Goal: Task Accomplishment & Management: Manage account settings

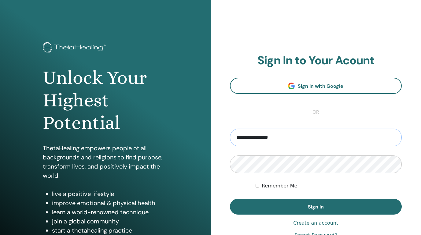
type input "**********"
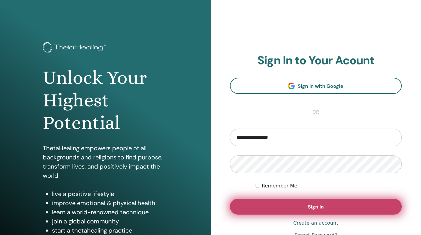
click at [324, 204] on button "Sign In" at bounding box center [316, 207] width 172 height 16
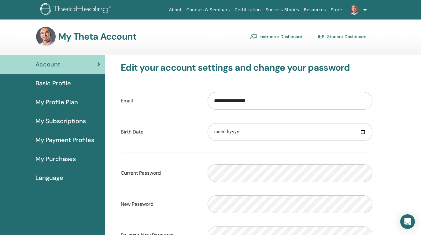
click at [289, 38] on link "Instructor Dashboard" at bounding box center [276, 37] width 53 height 10
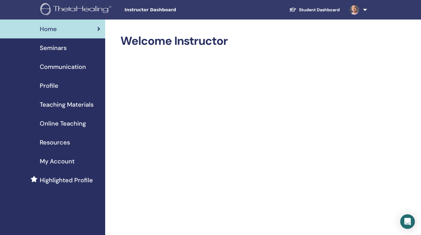
click at [52, 50] on span "Seminars" at bounding box center [53, 47] width 27 height 9
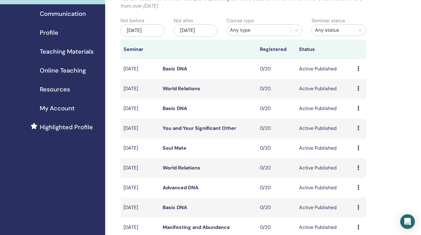
scroll to position [81, 0]
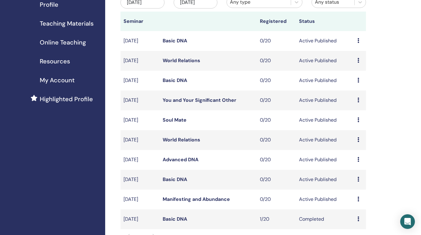
click at [175, 99] on link "You and Your Significant Other" at bounding box center [199, 100] width 74 height 6
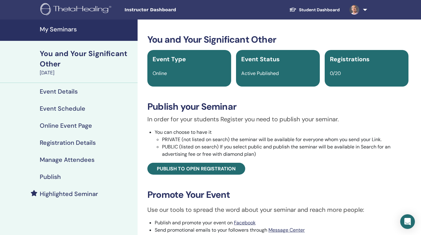
click at [64, 88] on h4 "Event Details" at bounding box center [59, 91] width 38 height 7
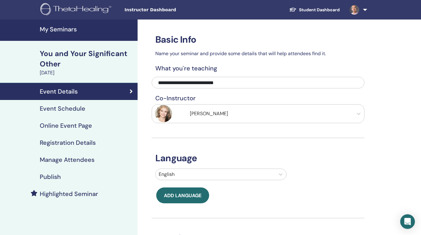
click at [62, 108] on h4 "Event Schedule" at bounding box center [63, 108] width 46 height 7
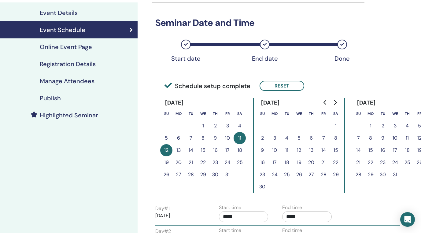
scroll to position [73, 0]
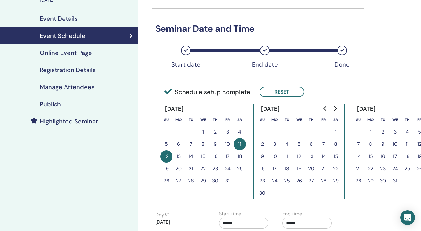
click at [68, 54] on h4 "Online Event Page" at bounding box center [66, 52] width 52 height 7
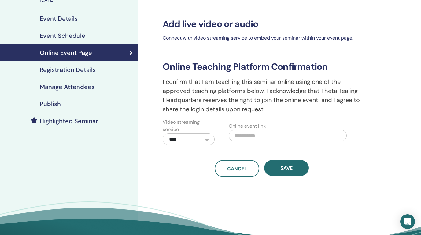
click at [69, 69] on h4 "Registration Details" at bounding box center [68, 69] width 56 height 7
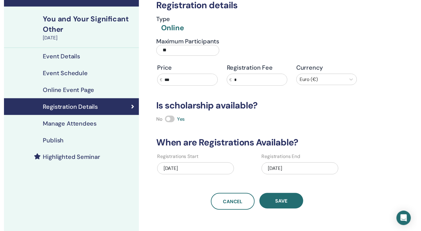
scroll to position [44, 0]
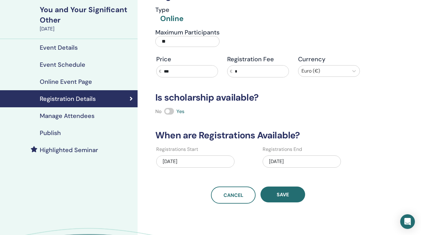
click at [66, 83] on h4 "Online Event Page" at bounding box center [66, 81] width 52 height 7
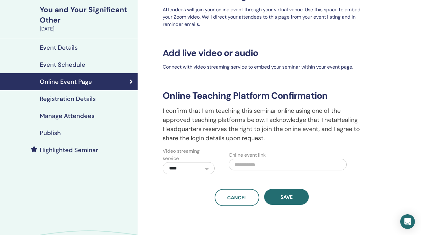
click at [65, 65] on h4 "Event Schedule" at bounding box center [63, 64] width 46 height 7
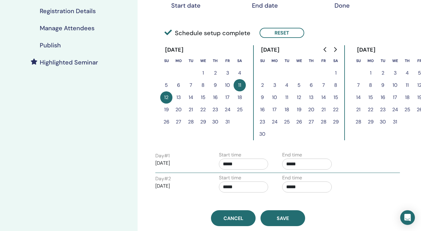
scroll to position [135, 0]
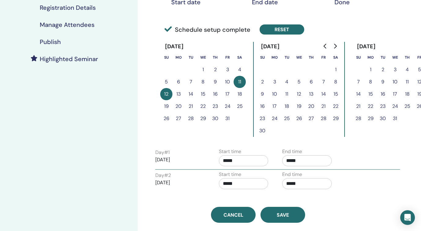
click at [275, 29] on button "Reset" at bounding box center [281, 29] width 45 height 10
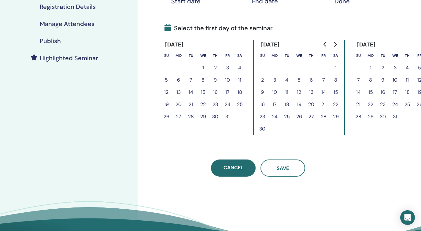
scroll to position [138, 0]
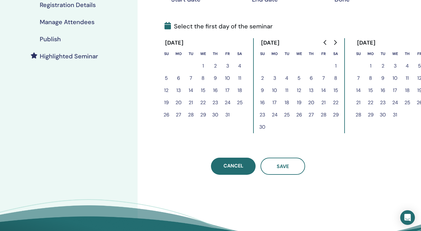
click at [326, 43] on icon "Go to previous month" at bounding box center [325, 42] width 5 height 5
click at [334, 40] on icon "Go to next month" at bounding box center [335, 42] width 3 height 5
click at [238, 67] on button "1" at bounding box center [239, 66] width 12 height 12
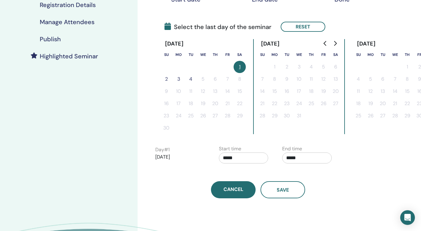
click at [165, 80] on button "2" at bounding box center [166, 79] width 12 height 12
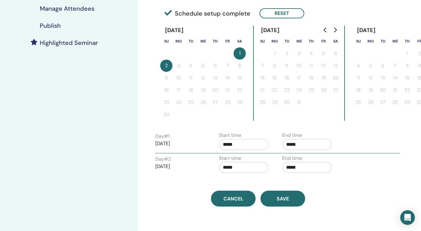
scroll to position [165, 0]
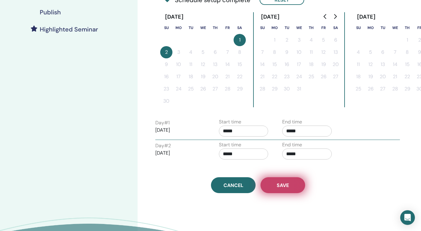
click at [286, 184] on span "Save" at bounding box center [282, 185] width 12 height 6
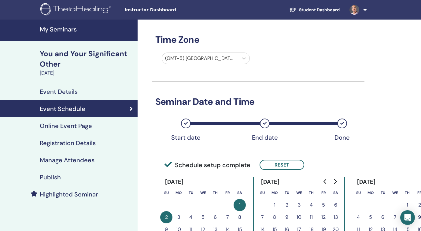
click at [70, 128] on h4 "Online Event Page" at bounding box center [66, 125] width 52 height 7
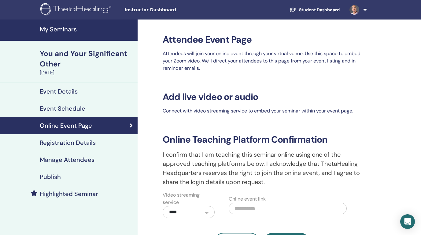
click at [68, 144] on h4 "Registration Details" at bounding box center [68, 142] width 56 height 7
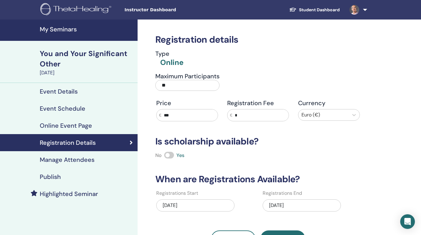
click at [280, 207] on div "10/11/2025" at bounding box center [301, 206] width 78 height 12
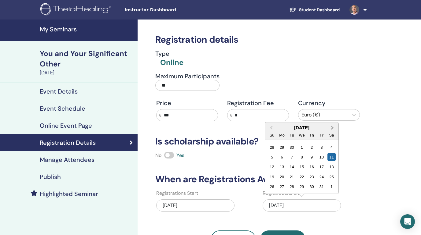
click at [332, 130] on button "Next Month" at bounding box center [333, 128] width 10 height 10
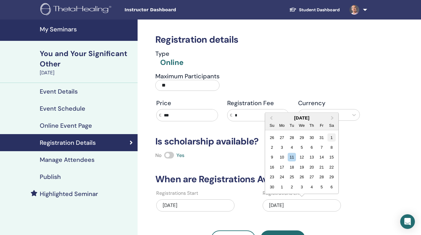
click at [330, 139] on div "1" at bounding box center [331, 137] width 8 height 8
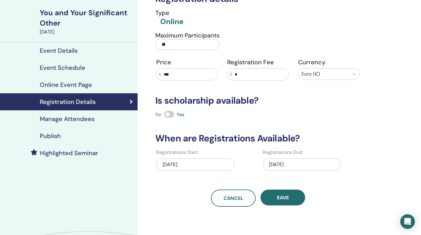
scroll to position [67, 0]
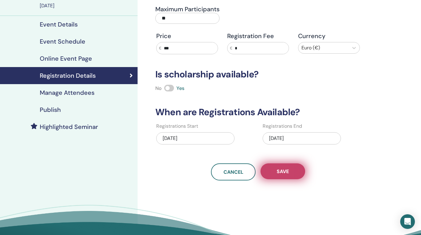
click at [284, 175] on span "Save" at bounding box center [282, 172] width 12 height 6
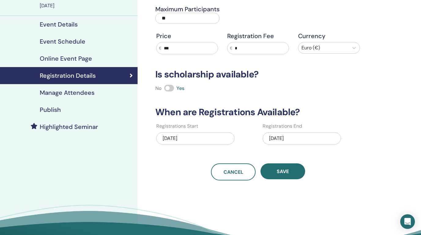
click at [71, 95] on h4 "Manage Attendees" at bounding box center [67, 92] width 55 height 7
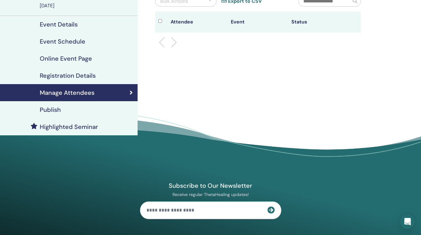
click at [59, 110] on h4 "Publish" at bounding box center [50, 109] width 21 height 7
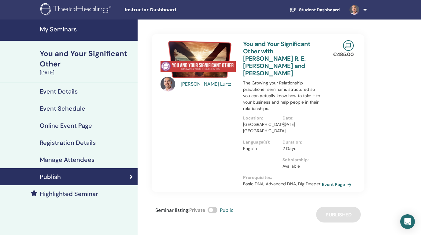
click at [64, 88] on h4 "Event Details" at bounding box center [59, 91] width 38 height 7
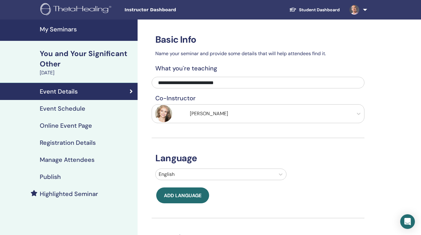
click at [57, 178] on h4 "Publish" at bounding box center [50, 176] width 21 height 7
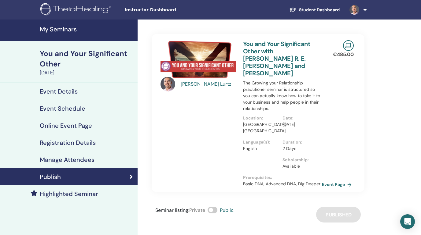
click at [62, 31] on h4 "My Seminars" at bounding box center [87, 29] width 94 height 7
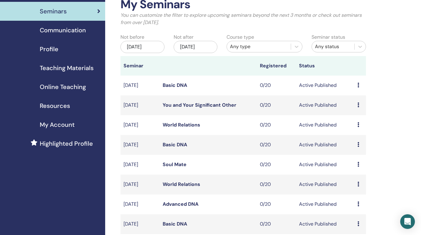
scroll to position [39, 0]
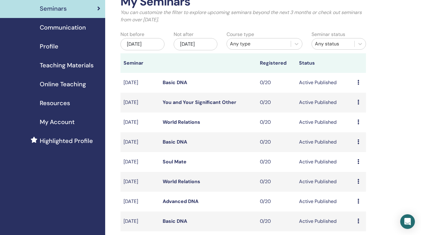
click at [172, 161] on link "Soul Mate" at bounding box center [174, 162] width 24 height 6
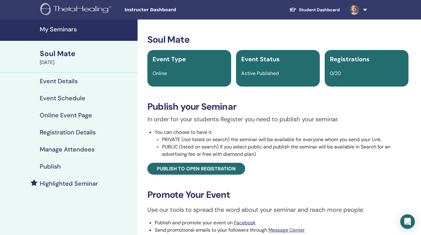
click at [66, 97] on h4 "Event Schedule" at bounding box center [63, 98] width 46 height 7
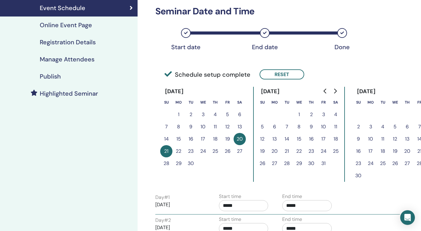
scroll to position [83, 0]
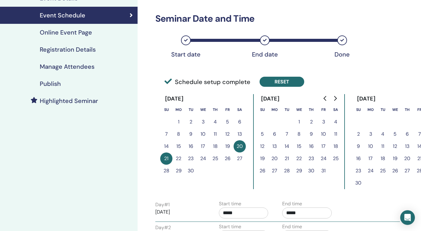
click at [277, 83] on button "Reset" at bounding box center [281, 82] width 45 height 10
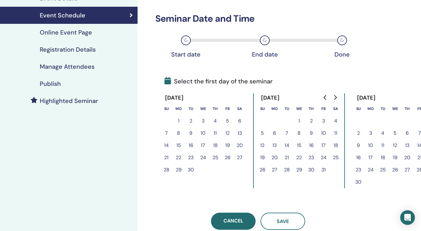
click at [326, 99] on icon "Go to previous month" at bounding box center [325, 97] width 5 height 5
click at [336, 98] on icon "Go to next month" at bounding box center [335, 97] width 3 height 5
click at [240, 133] on button "11" at bounding box center [239, 133] width 12 height 12
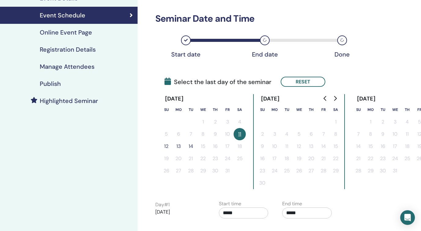
click at [167, 146] on button "12" at bounding box center [166, 146] width 12 height 12
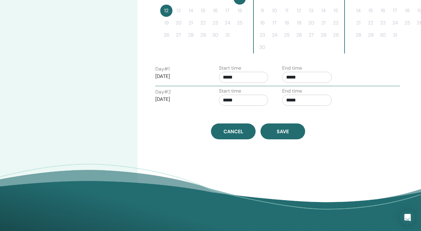
scroll to position [232, 0]
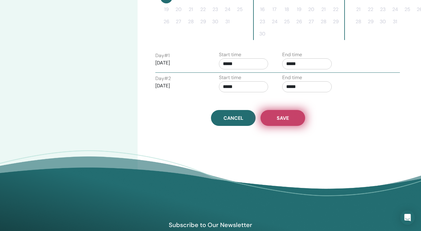
click at [277, 121] on span "Save" at bounding box center [282, 118] width 12 height 6
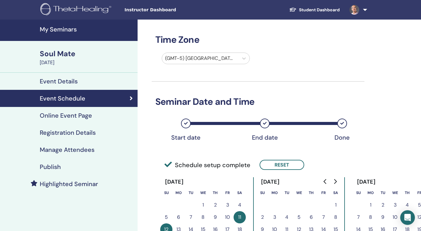
click at [67, 116] on h4 "Online Event Page" at bounding box center [66, 115] width 52 height 7
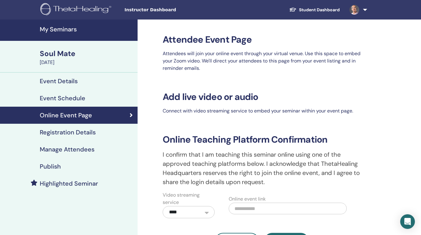
click at [64, 134] on h4 "Registration Details" at bounding box center [68, 132] width 56 height 7
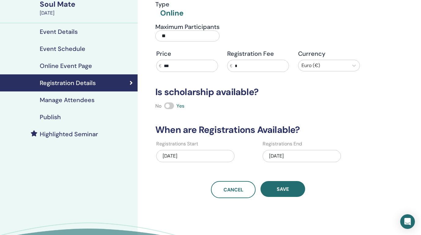
scroll to position [80, 0]
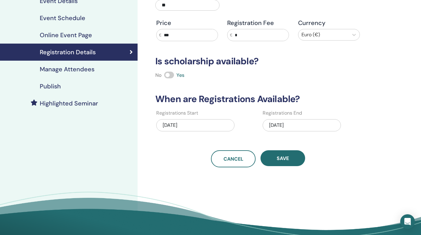
click at [283, 124] on div "09/20/2025" at bounding box center [301, 125] width 78 height 12
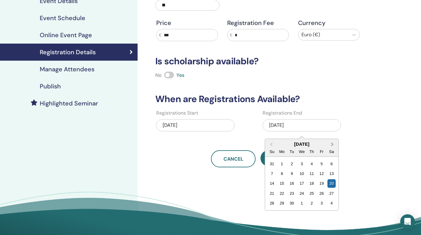
click at [332, 144] on span "Next Month" at bounding box center [332, 144] width 0 height 6
click at [333, 173] on div "11" at bounding box center [331, 174] width 8 height 8
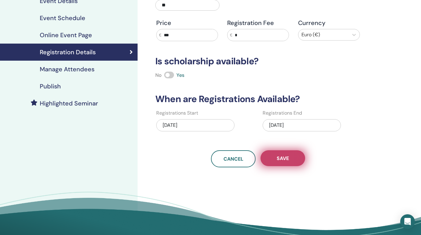
click at [284, 161] on span "Save" at bounding box center [282, 158] width 12 height 6
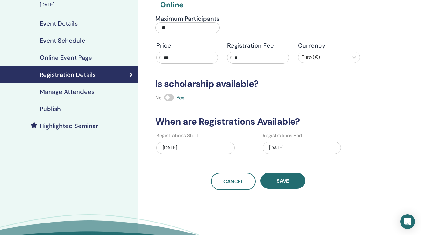
scroll to position [70, 0]
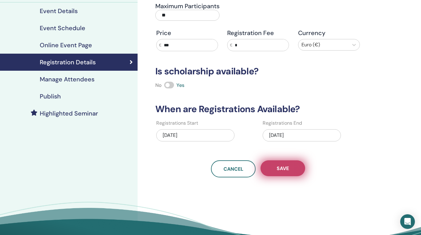
click at [278, 167] on span "Save" at bounding box center [282, 169] width 12 height 6
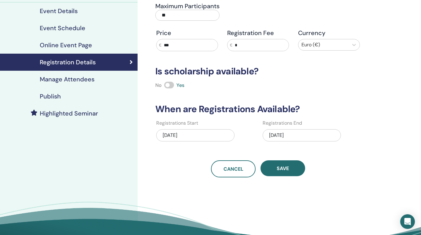
click at [72, 80] on h4 "Manage Attendees" at bounding box center [67, 79] width 55 height 7
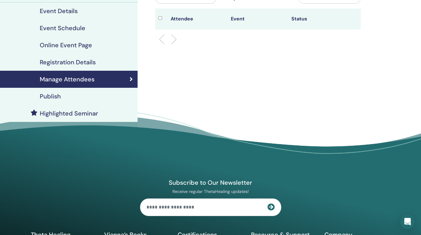
click at [53, 97] on h4 "Publish" at bounding box center [50, 96] width 21 height 7
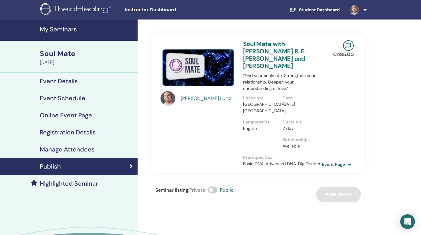
click at [55, 28] on h4 "My Seminars" at bounding box center [87, 29] width 94 height 7
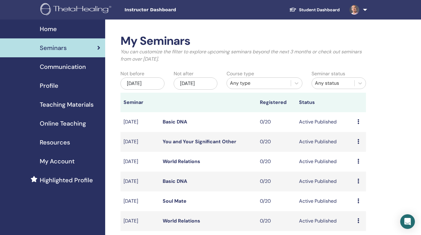
click at [55, 30] on span "Home" at bounding box center [48, 28] width 17 height 9
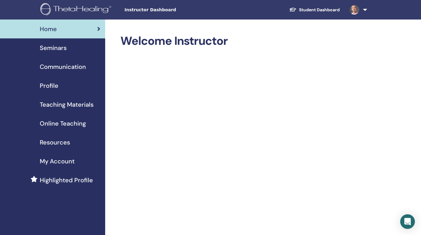
click at [64, 67] on span "Communication" at bounding box center [63, 66] width 46 height 9
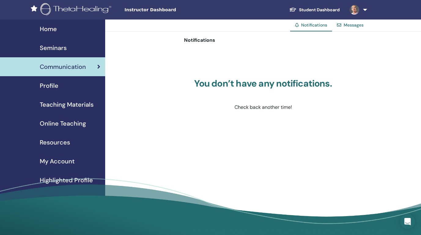
click at [55, 31] on span "Home" at bounding box center [48, 28] width 17 height 9
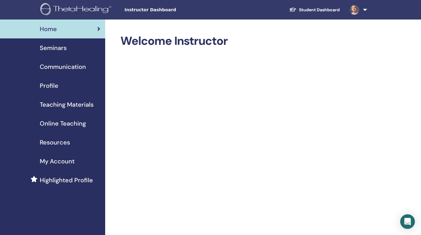
click at [365, 7] on link at bounding box center [356, 10] width 25 height 20
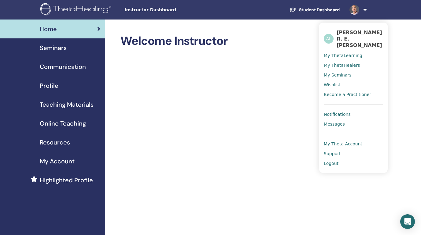
click at [332, 161] on span "Logout" at bounding box center [330, 163] width 15 height 5
